Goal: Task Accomplishment & Management: Use online tool/utility

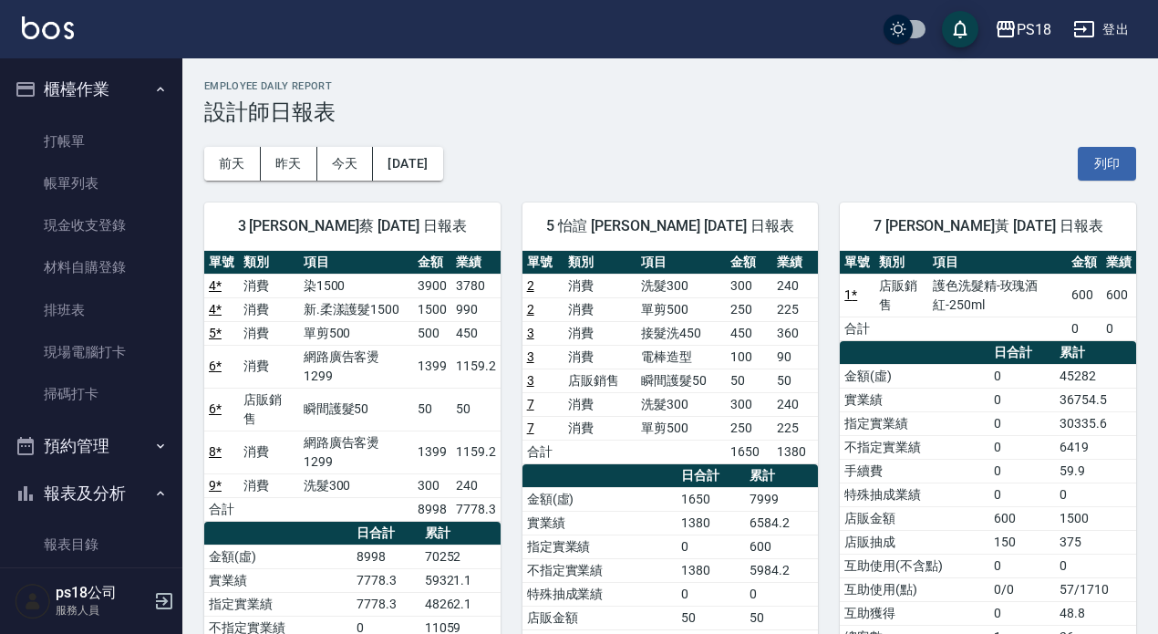
scroll to position [273, 0]
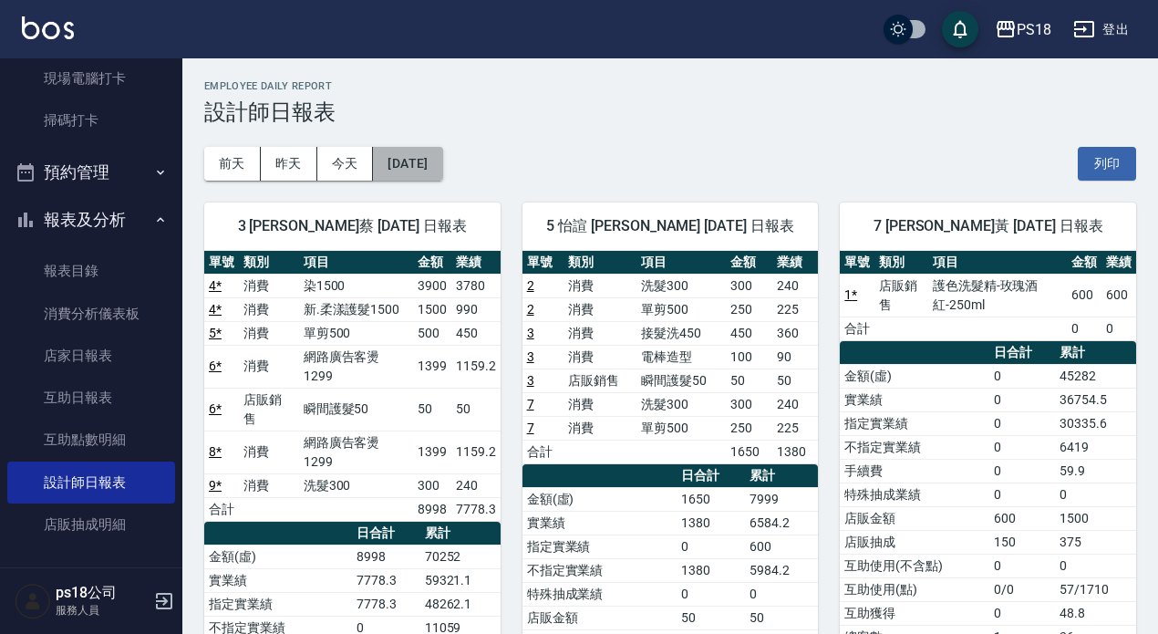
click at [442, 166] on button "[DATE]" at bounding box center [407, 164] width 69 height 34
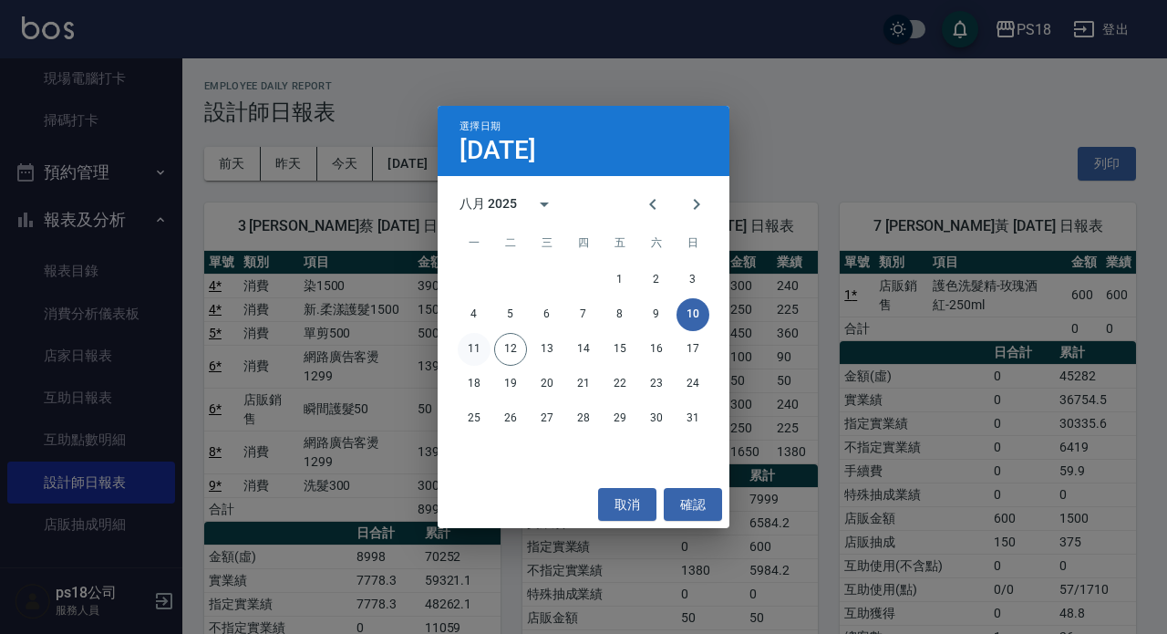
click at [467, 356] on button "11" at bounding box center [474, 349] width 33 height 33
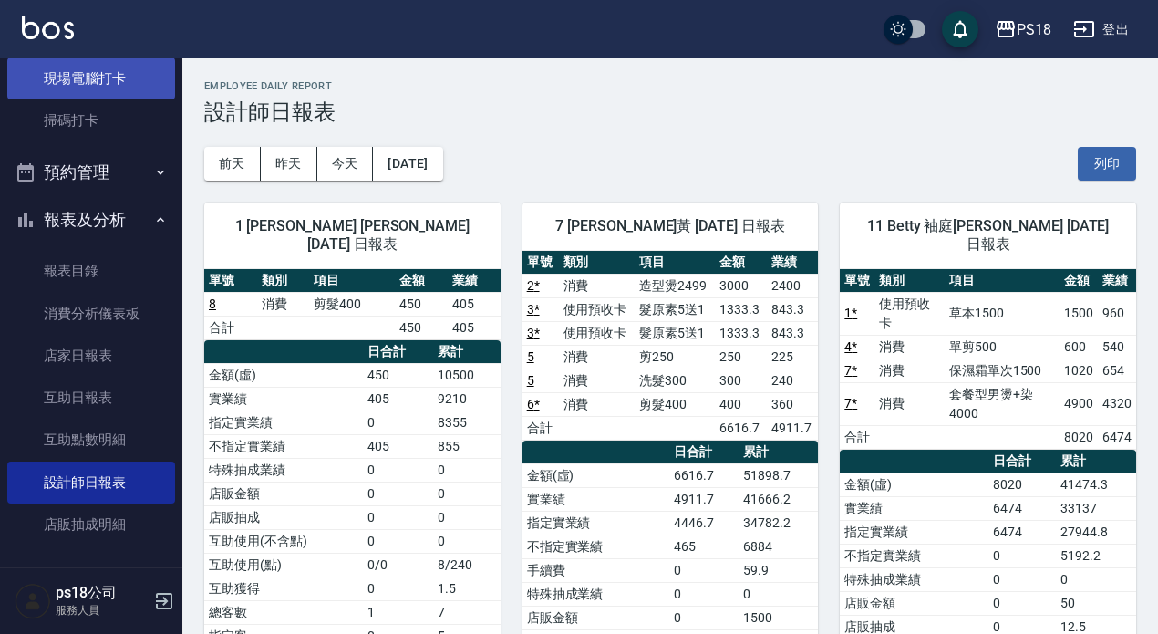
click at [106, 79] on link "現場電腦打卡" at bounding box center [91, 78] width 168 height 42
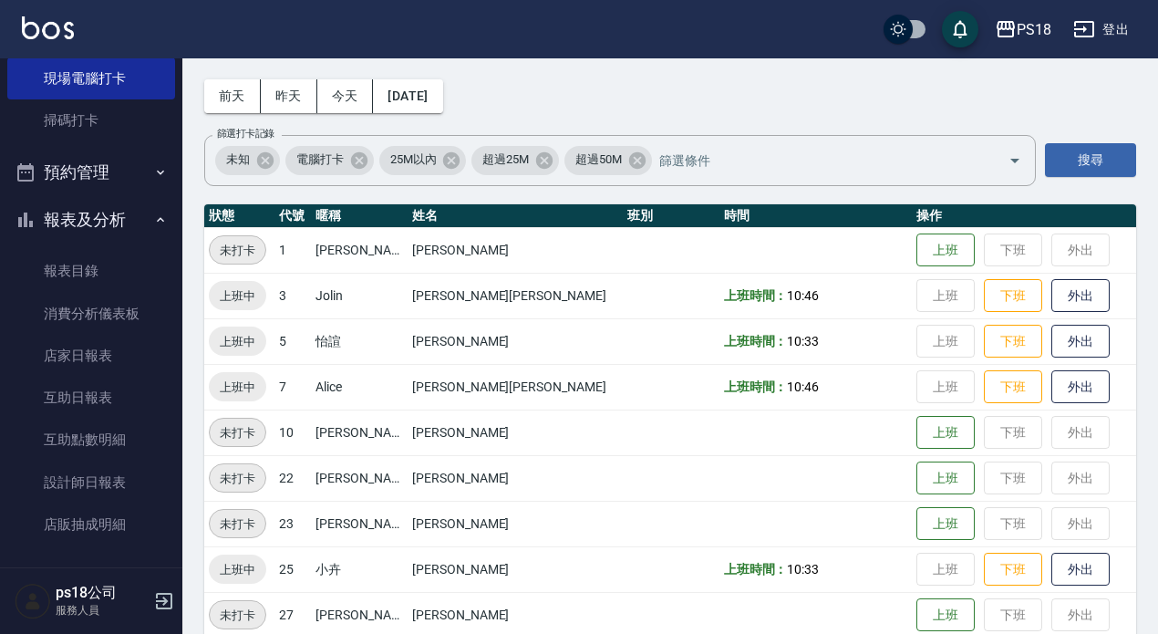
scroll to position [365, 0]
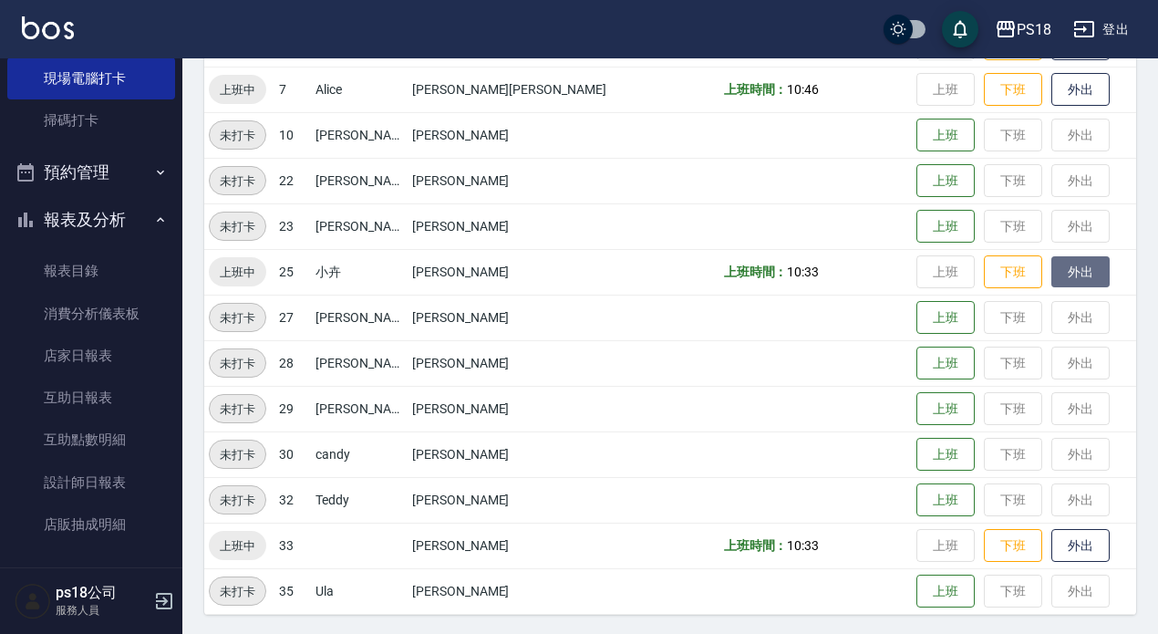
click at [1051, 265] on button "外出" at bounding box center [1080, 272] width 58 height 32
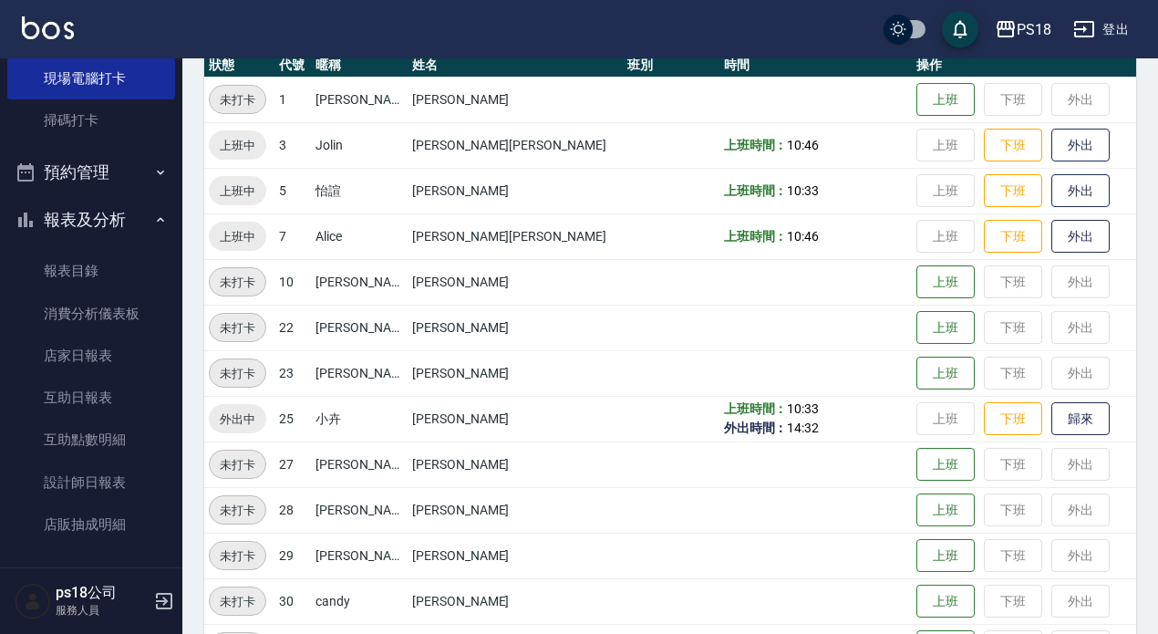
scroll to position [182, 0]
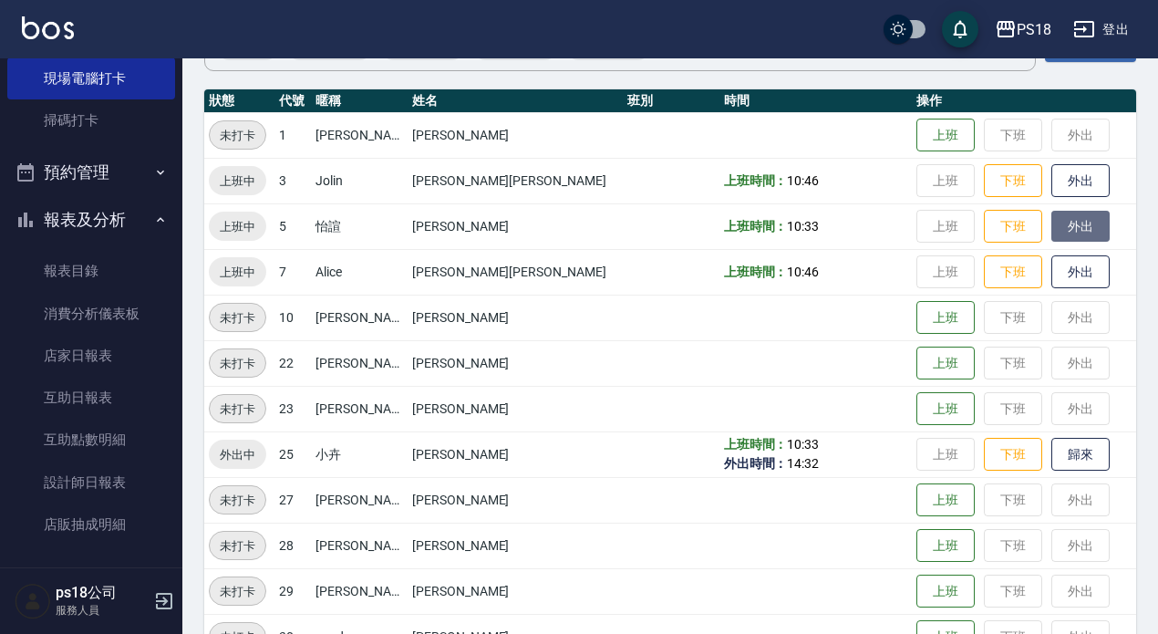
click at [1051, 226] on button "外出" at bounding box center [1080, 227] width 58 height 32
click at [1051, 456] on button "歸來" at bounding box center [1080, 454] width 58 height 32
click at [1051, 225] on button "歸來" at bounding box center [1080, 227] width 58 height 32
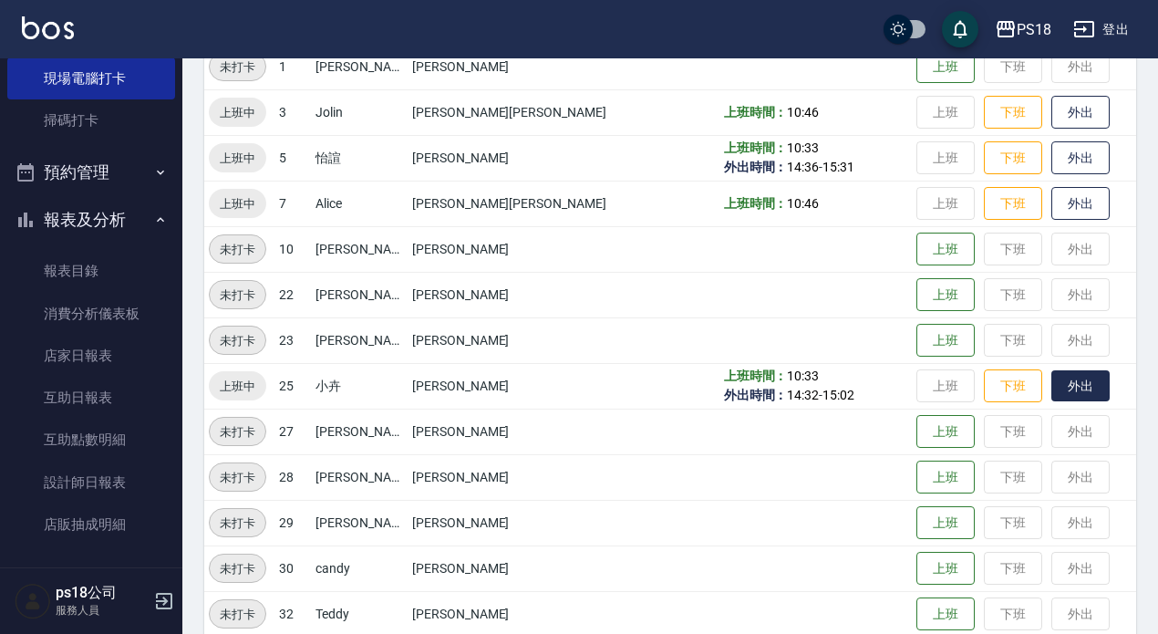
scroll to position [365, 0]
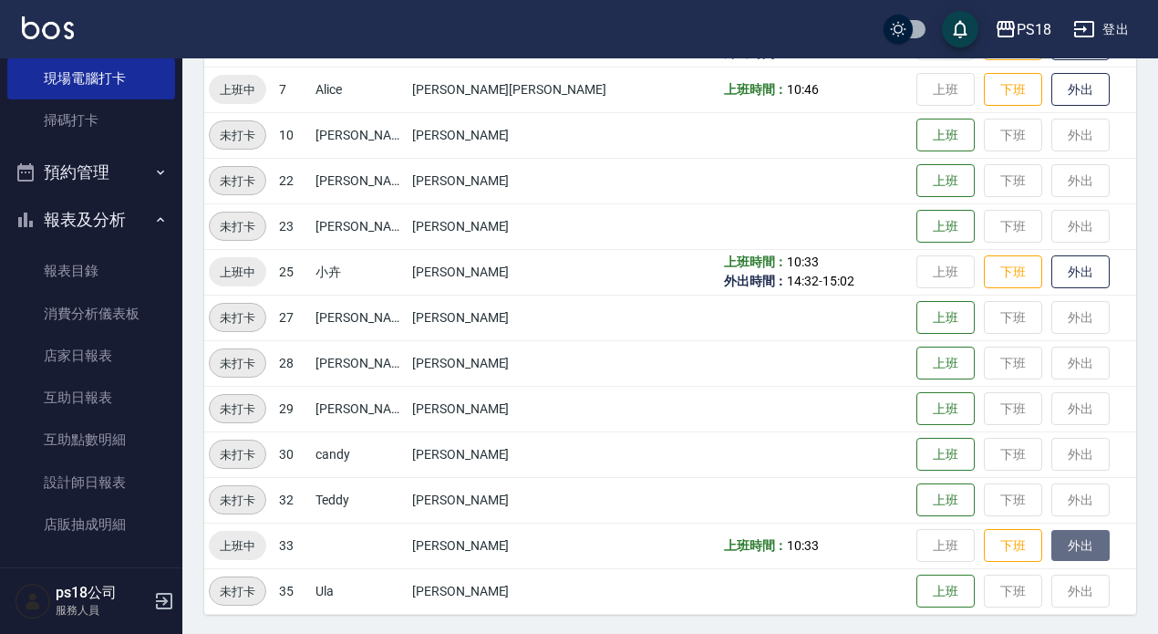
click at [1051, 548] on button "外出" at bounding box center [1080, 546] width 58 height 32
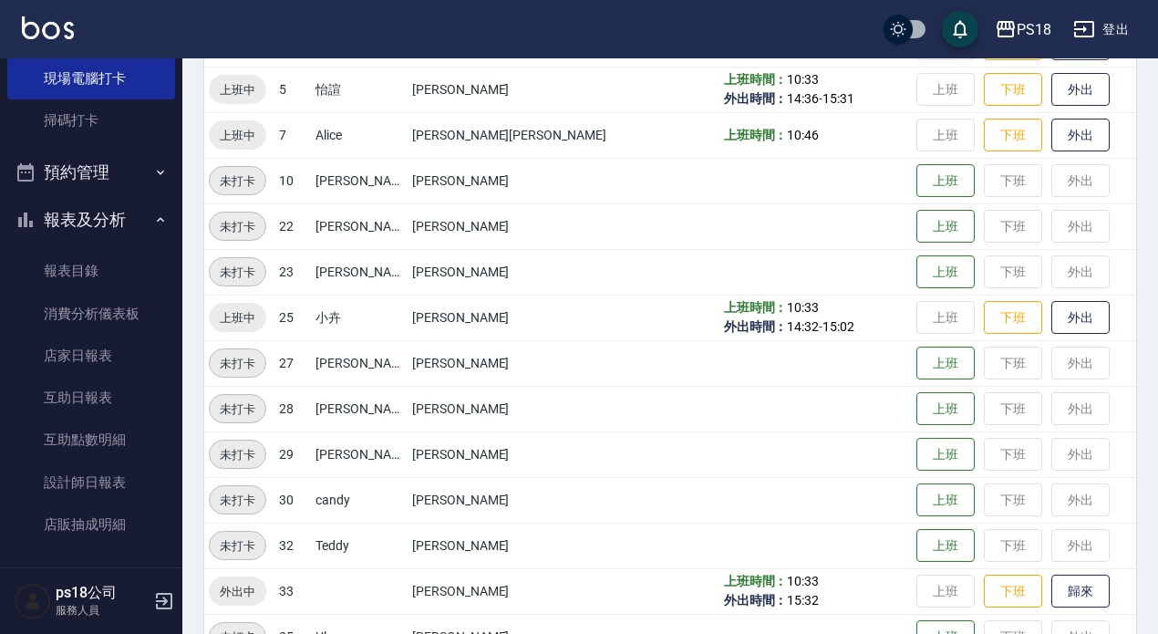
scroll to position [367, 0]
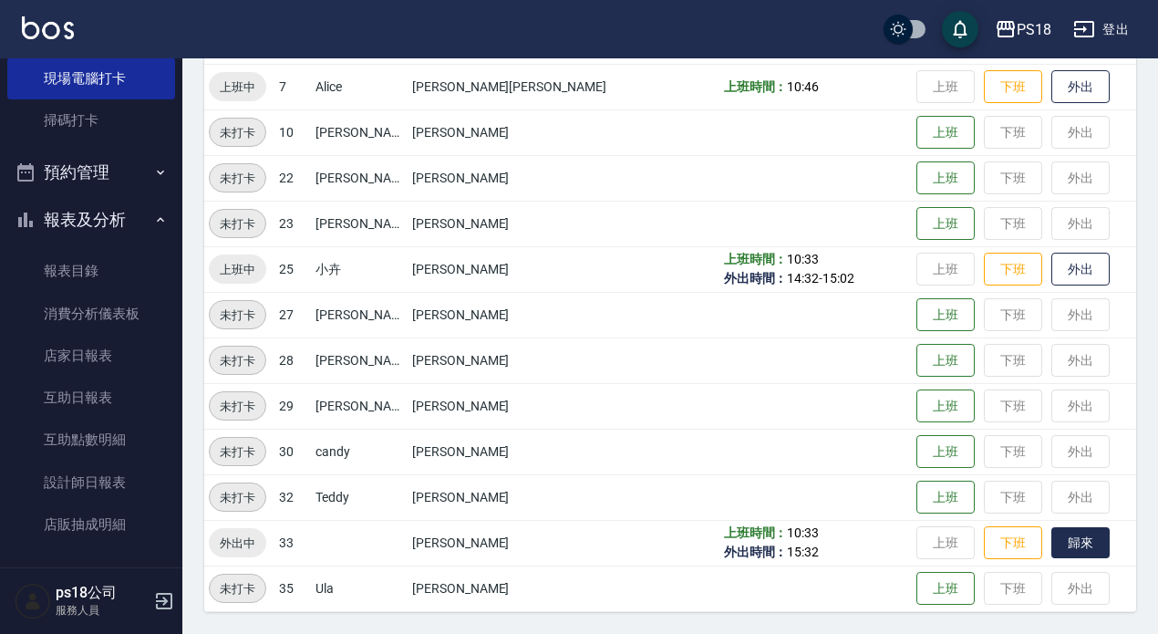
click at [1051, 534] on button "歸來" at bounding box center [1080, 543] width 58 height 32
